Goal: Information Seeking & Learning: Learn about a topic

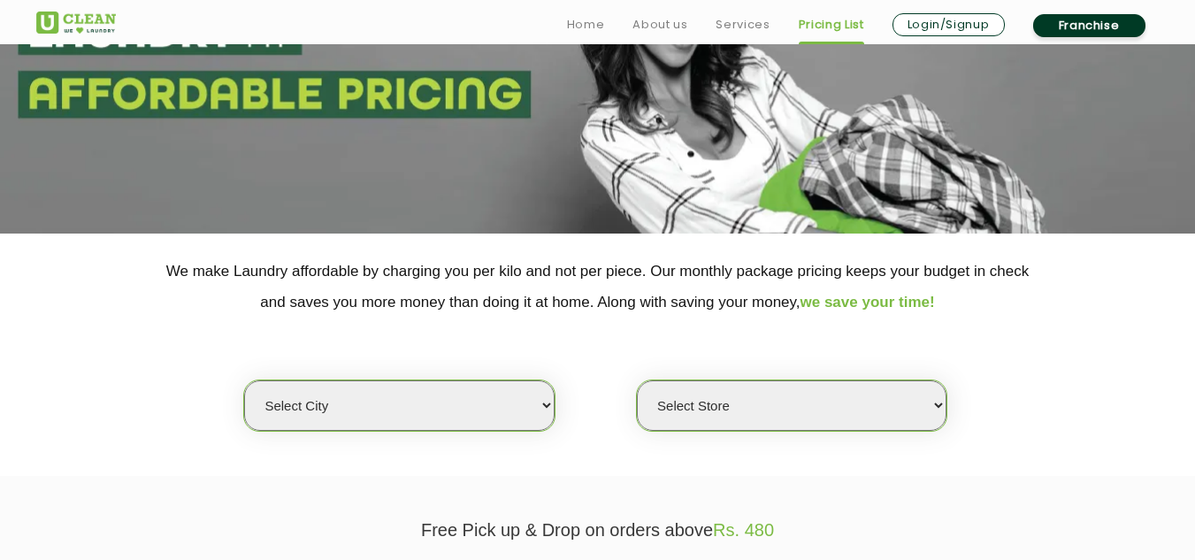
scroll to position [265, 0]
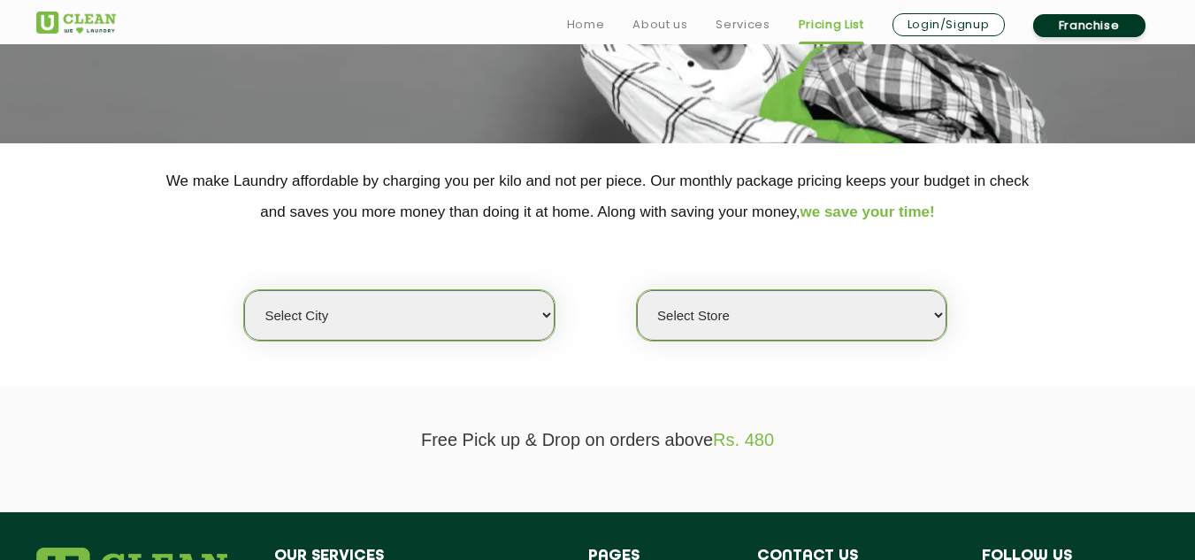
click at [548, 315] on select "Select city [GEOGRAPHIC_DATA] [GEOGRAPHIC_DATA] [GEOGRAPHIC_DATA] [GEOGRAPHIC_D…" at bounding box center [399, 315] width 310 height 50
select select "2"
click at [244, 290] on select "Select city [GEOGRAPHIC_DATA] [GEOGRAPHIC_DATA] [GEOGRAPHIC_DATA] [GEOGRAPHIC_D…" at bounding box center [399, 315] width 310 height 50
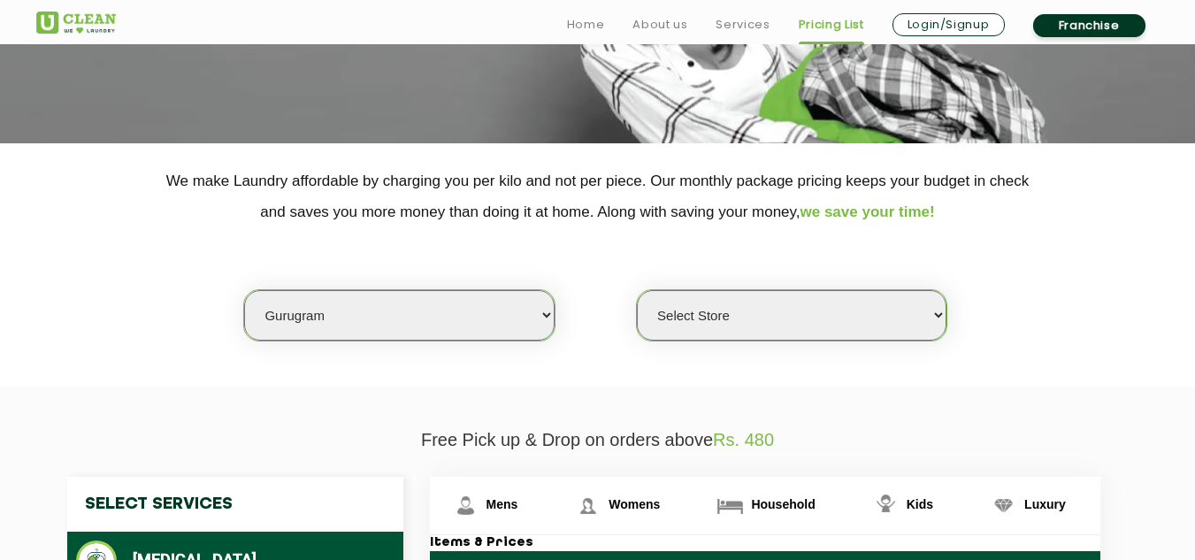
click at [777, 334] on select "Select Store [GEOGRAPHIC_DATA] Sector 66 [GEOGRAPHIC_DATA] Phase [GEOGRAPHIC_DA…" at bounding box center [792, 315] width 310 height 50
select select "539"
click at [637, 290] on select "Select Store [GEOGRAPHIC_DATA] Sector 66 [GEOGRAPHIC_DATA] Phase [GEOGRAPHIC_DA…" at bounding box center [792, 315] width 310 height 50
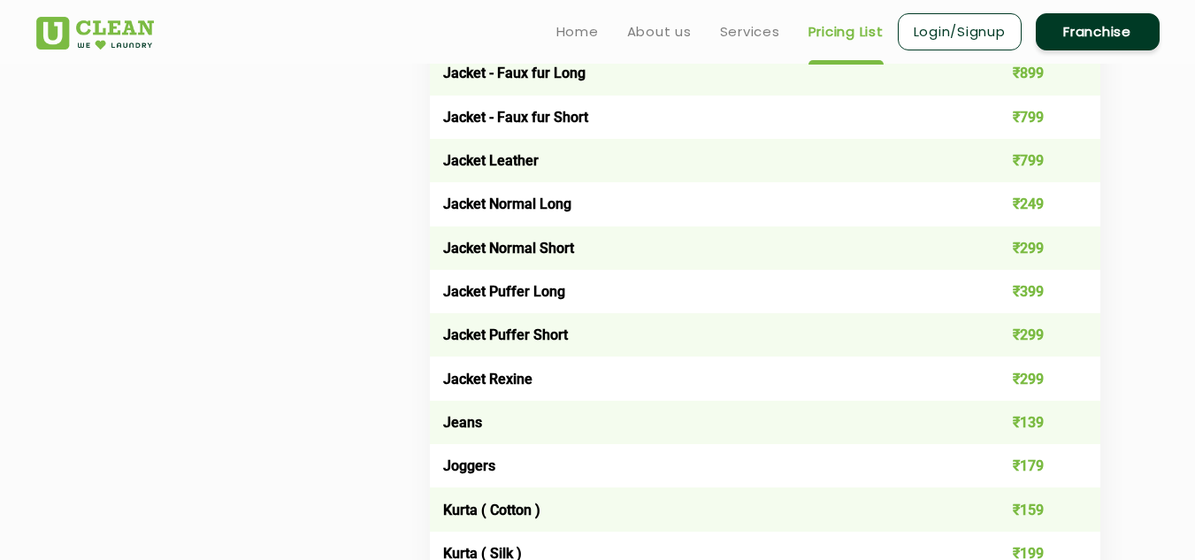
scroll to position [1416, 0]
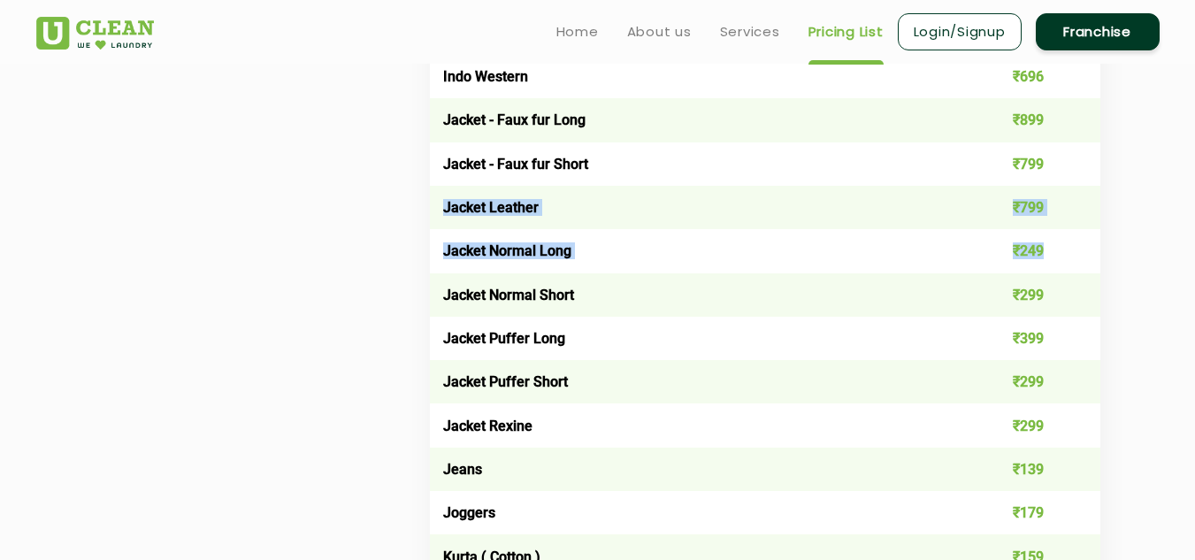
drag, startPoint x: 442, startPoint y: 206, endPoint x: 1051, endPoint y: 245, distance: 610.0
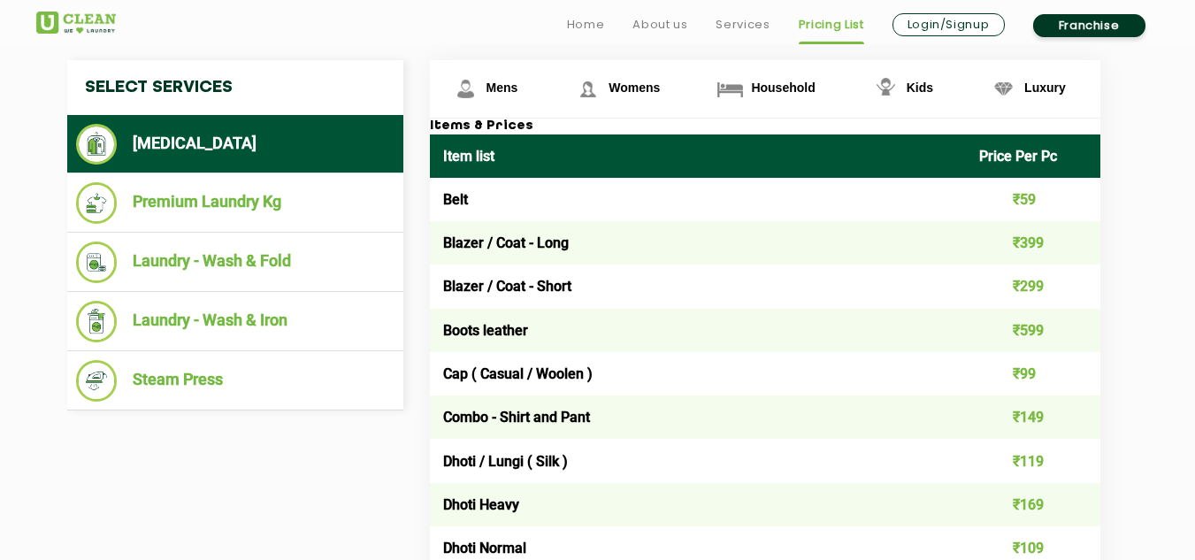
scroll to position [708, 0]
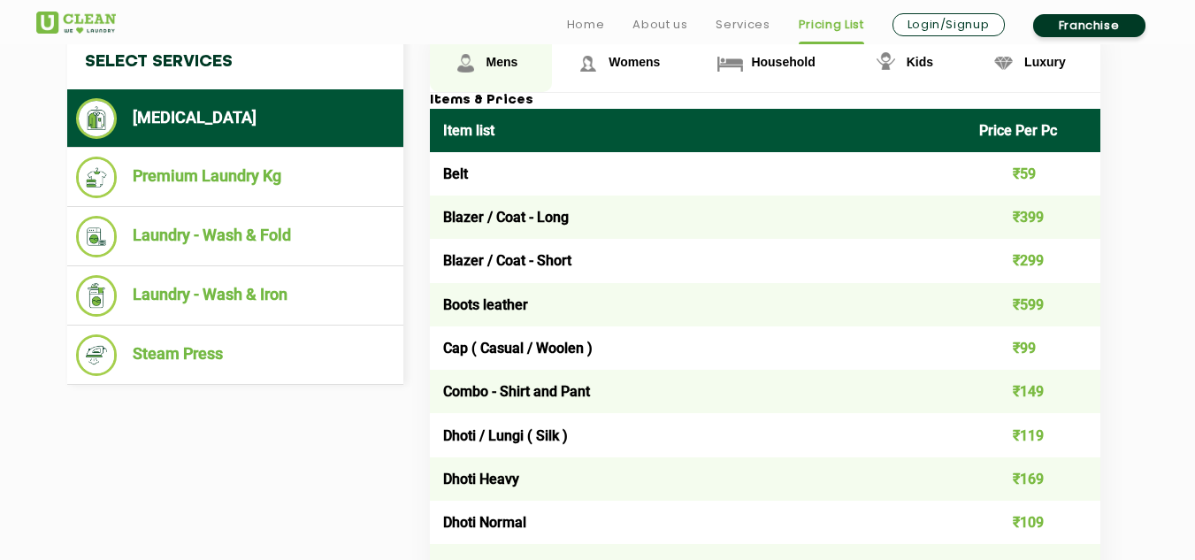
click at [507, 59] on span "Mens" at bounding box center [503, 62] width 32 height 14
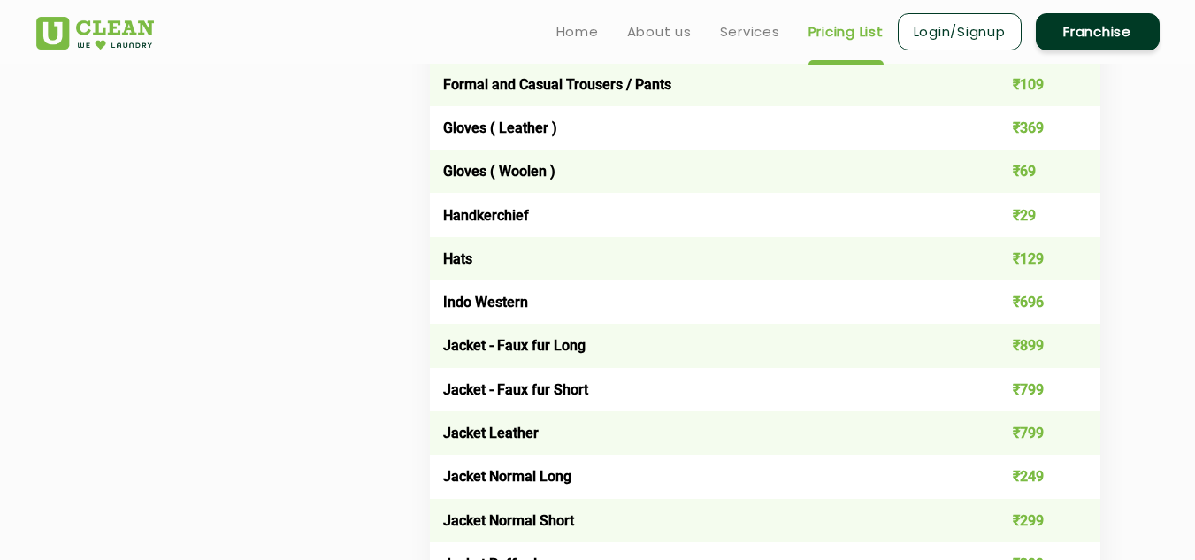
scroll to position [740, 0]
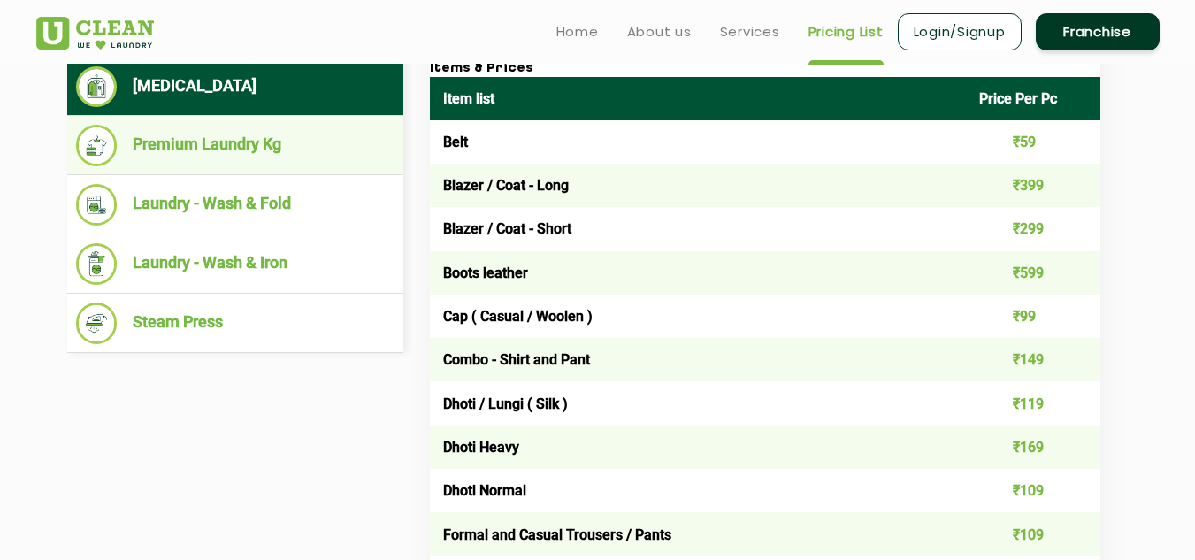
click at [201, 150] on li "Premium Laundry Kg" at bounding box center [235, 146] width 319 height 42
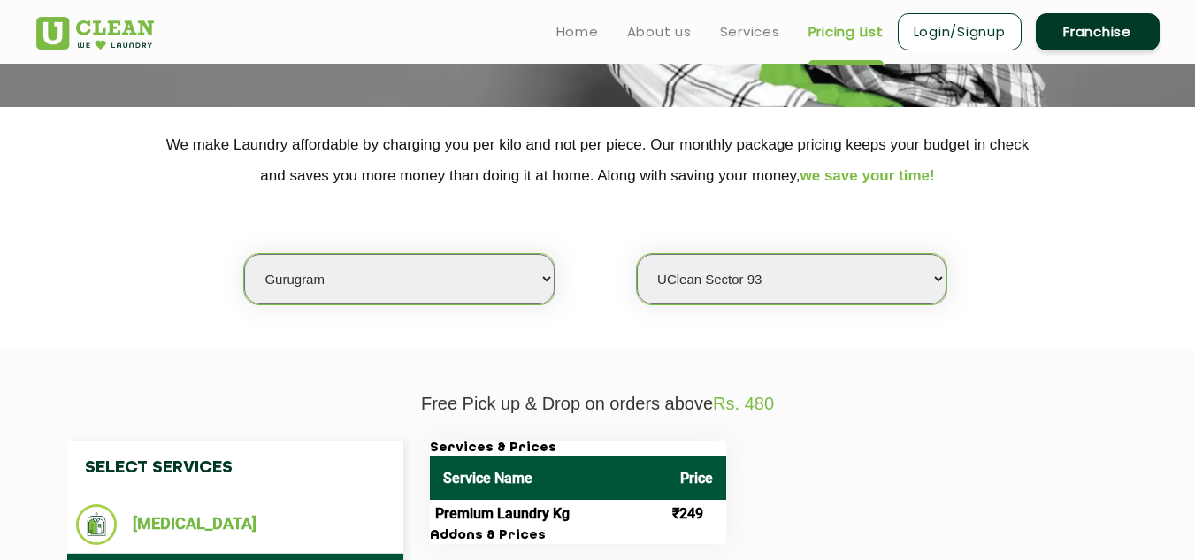
scroll to position [563, 0]
